Goal: Transaction & Acquisition: Purchase product/service

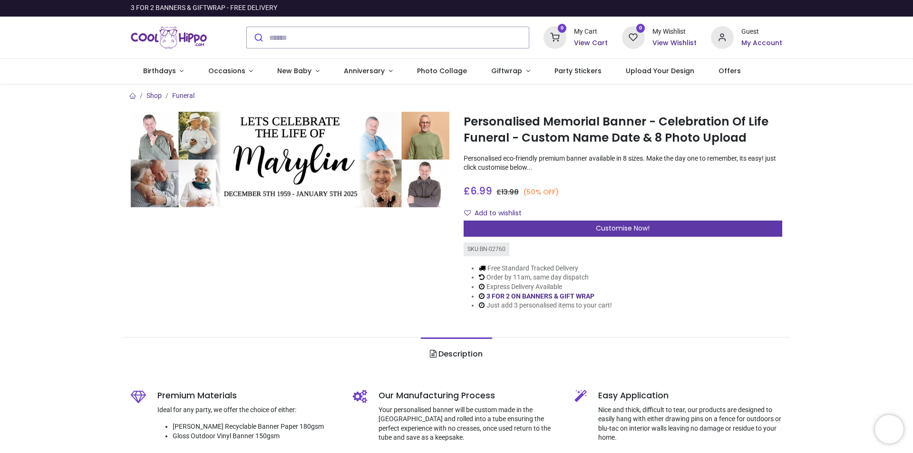
click at [618, 228] on span "Customise Now!" at bounding box center [623, 228] width 54 height 10
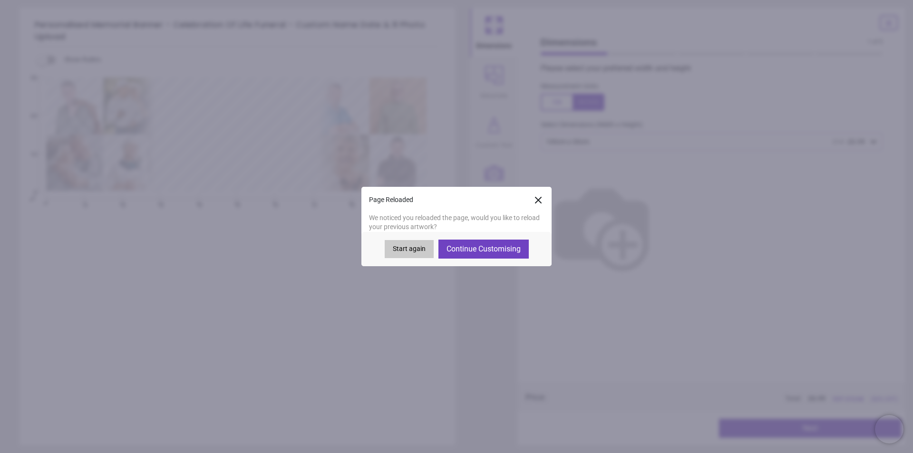
click at [500, 251] on button "Continue Customising" at bounding box center [483, 249] width 90 height 19
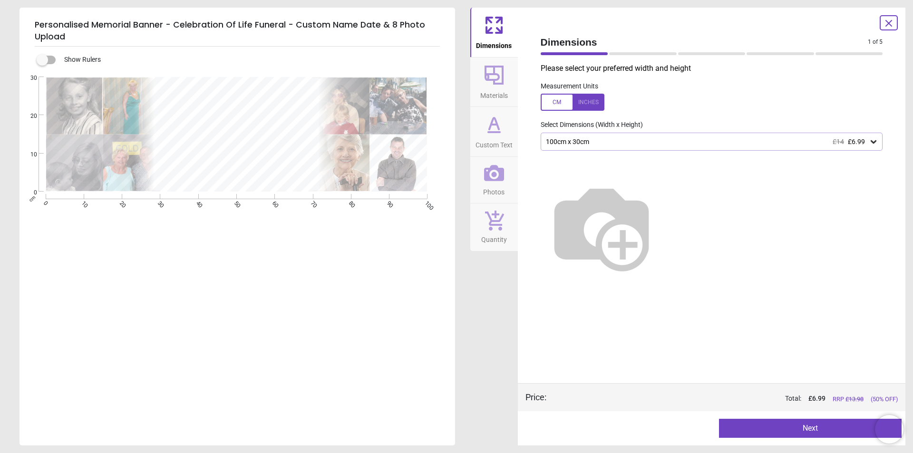
type textarea "**********"
